Goal: Information Seeking & Learning: Learn about a topic

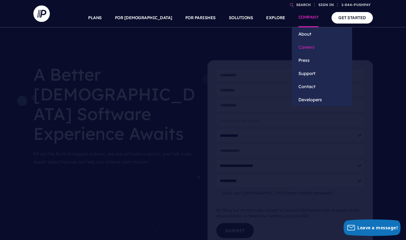
click at [307, 48] on link "Careers" at bounding box center [322, 47] width 60 height 13
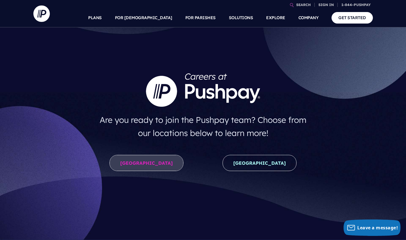
click at [150, 161] on link "United States" at bounding box center [147, 163] width 74 height 16
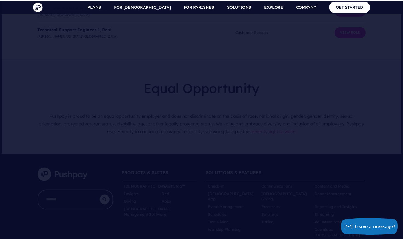
scroll to position [1647, 0]
